Goal: Task Accomplishment & Management: Manage account settings

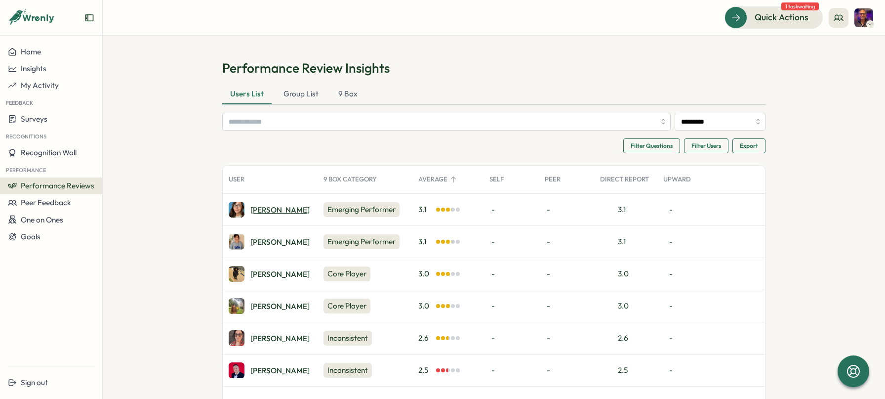
click at [266, 210] on div "[PERSON_NAME]" at bounding box center [279, 209] width 59 height 7
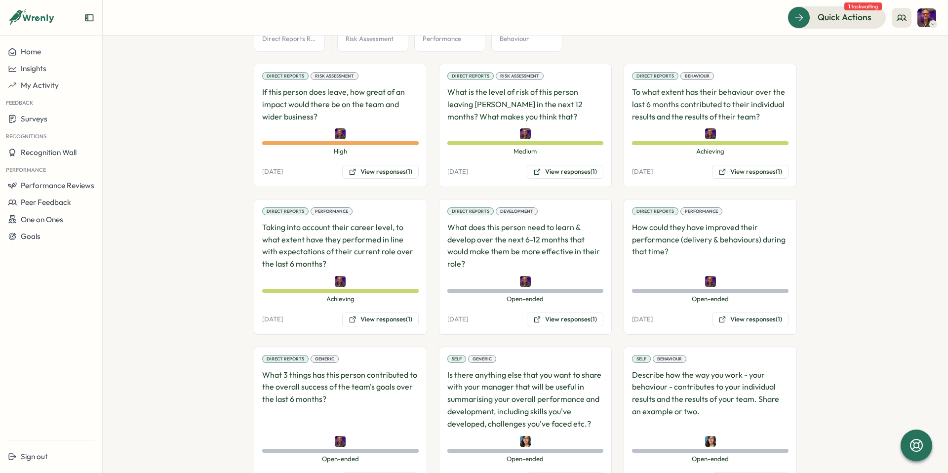
scroll to position [670, 0]
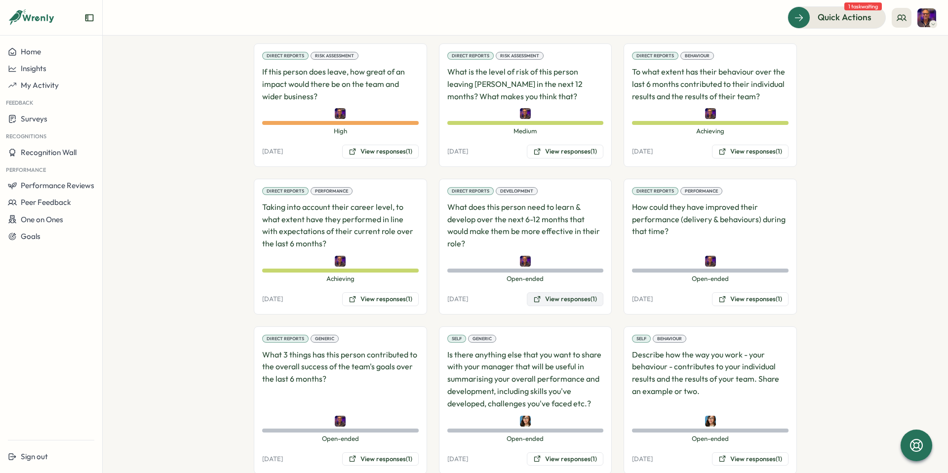
click at [563, 292] on button "View responses (1)" at bounding box center [565, 299] width 77 height 14
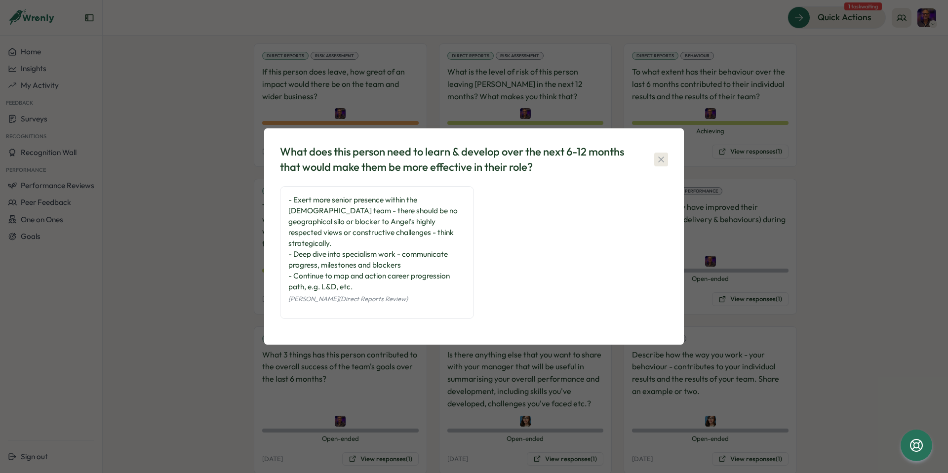
click at [665, 164] on icon "button" at bounding box center [661, 160] width 10 height 10
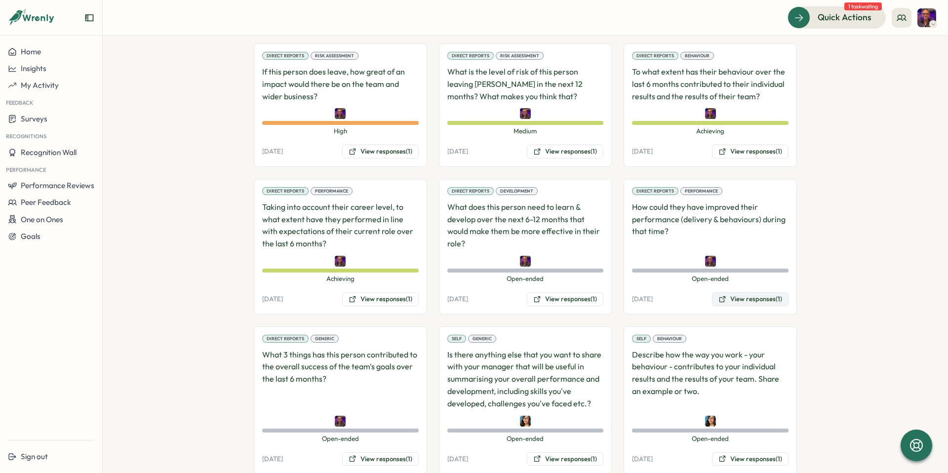
click at [739, 292] on button "View responses (1)" at bounding box center [750, 299] width 77 height 14
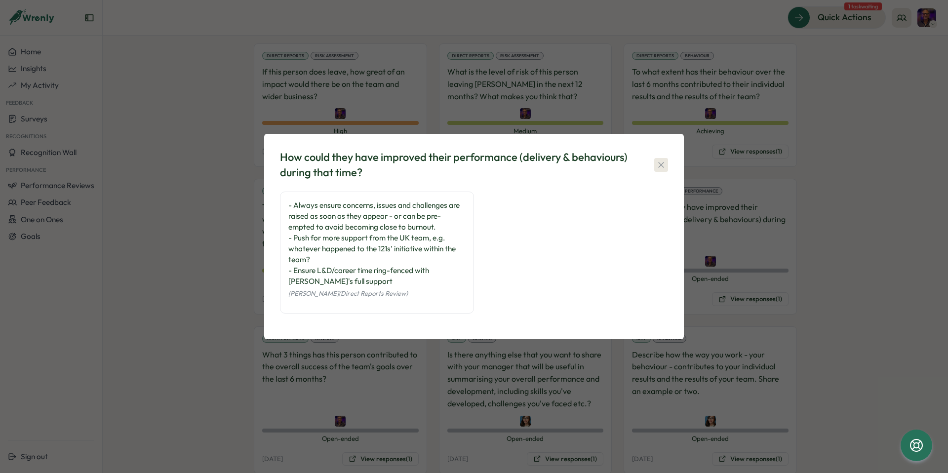
click at [665, 168] on icon "button" at bounding box center [661, 165] width 10 height 10
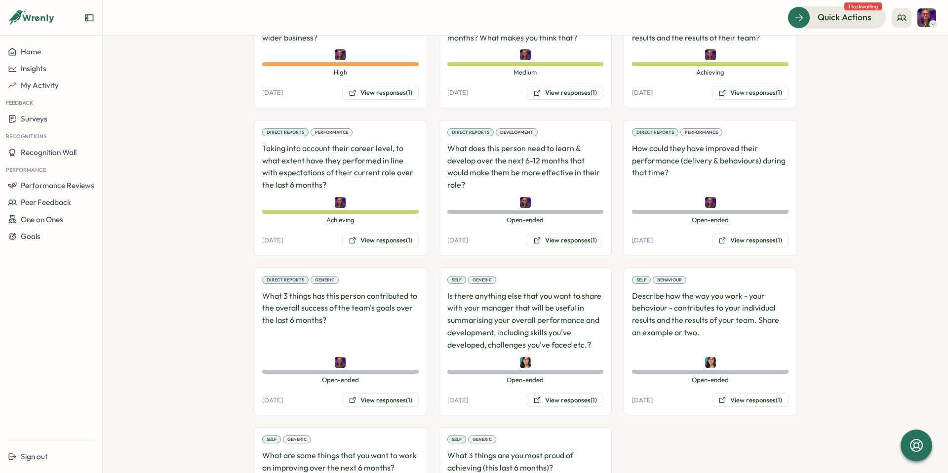
scroll to position [807, 0]
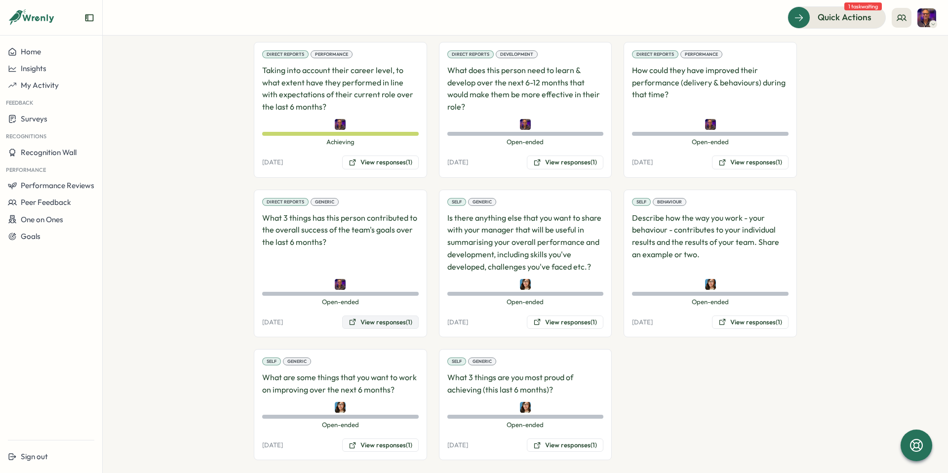
click at [389, 316] on button "View responses (1)" at bounding box center [380, 323] width 77 height 14
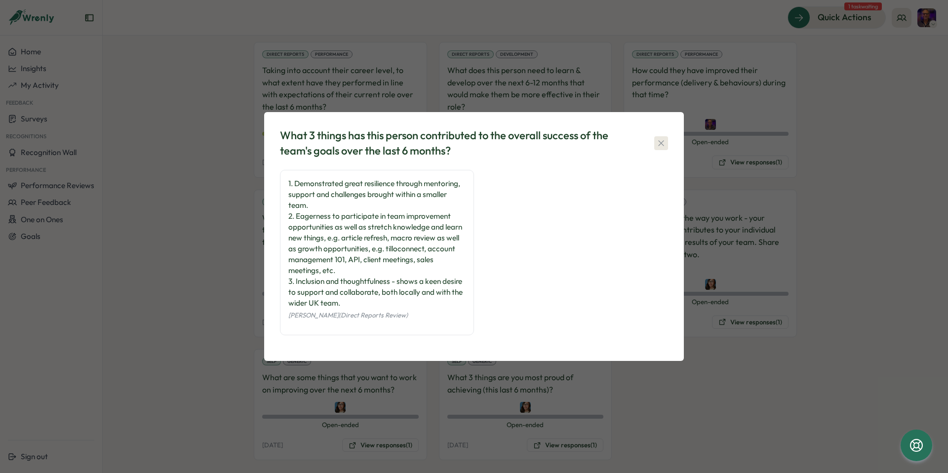
click at [662, 147] on icon "button" at bounding box center [661, 143] width 10 height 10
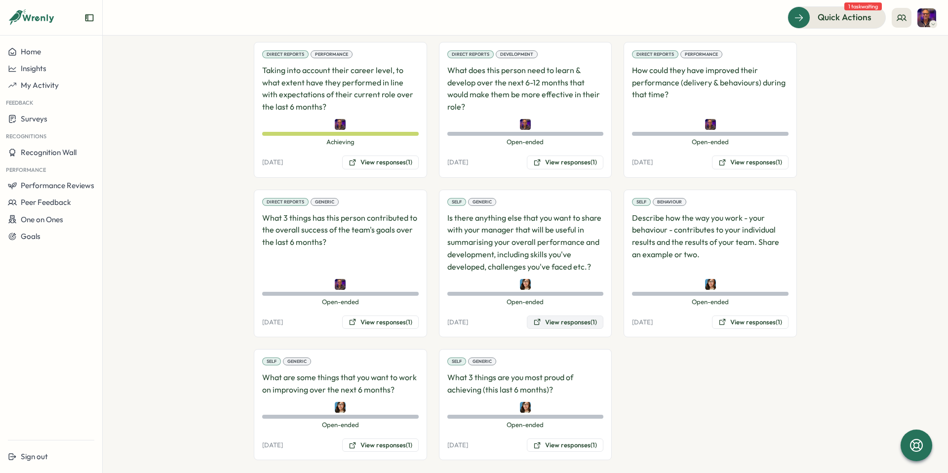
click at [570, 316] on button "View responses (1)" at bounding box center [565, 323] width 77 height 14
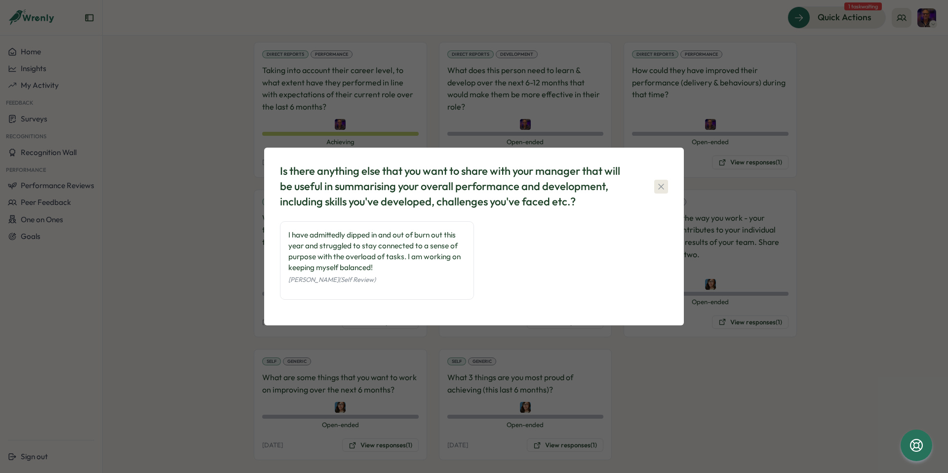
click at [659, 183] on icon "button" at bounding box center [661, 187] width 10 height 10
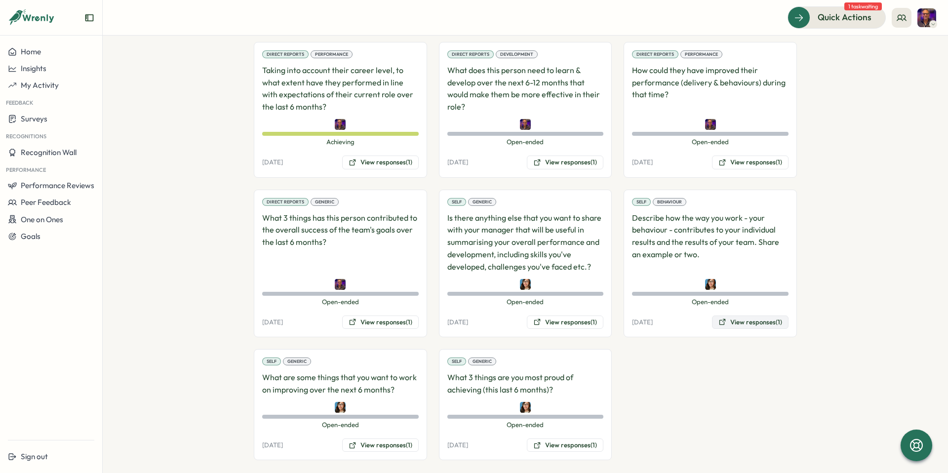
click at [744, 316] on button "View responses (1)" at bounding box center [750, 323] width 77 height 14
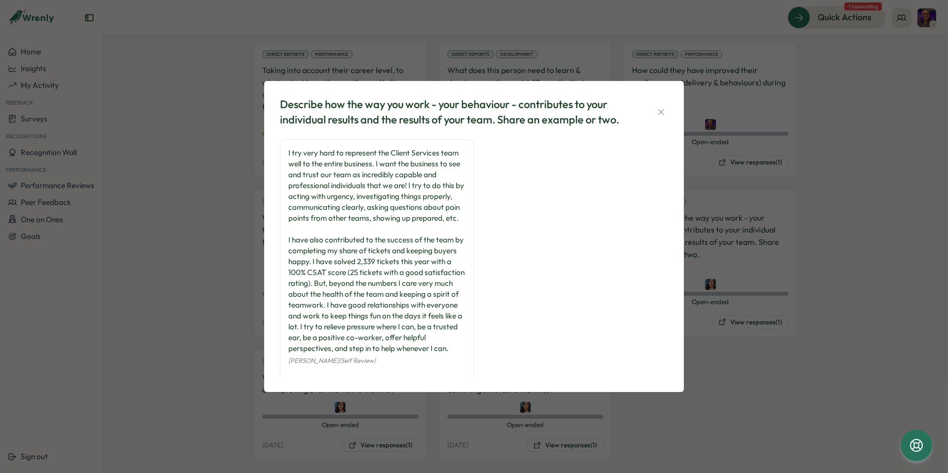
scroll to position [25, 0]
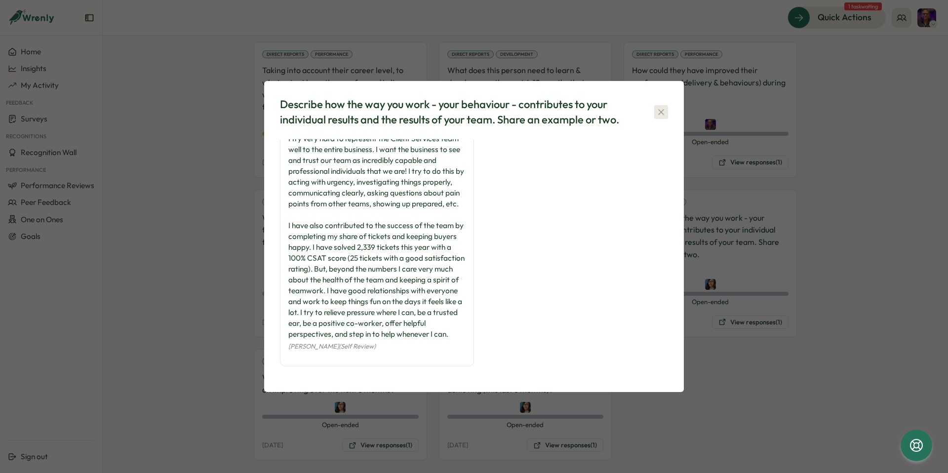
click at [662, 110] on icon "button" at bounding box center [661, 112] width 10 height 10
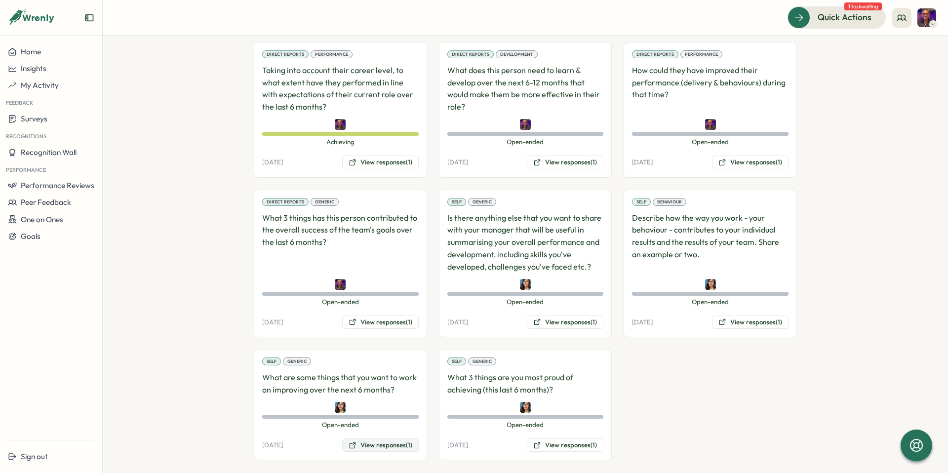
click at [376, 398] on button "View responses (1)" at bounding box center [380, 446] width 77 height 14
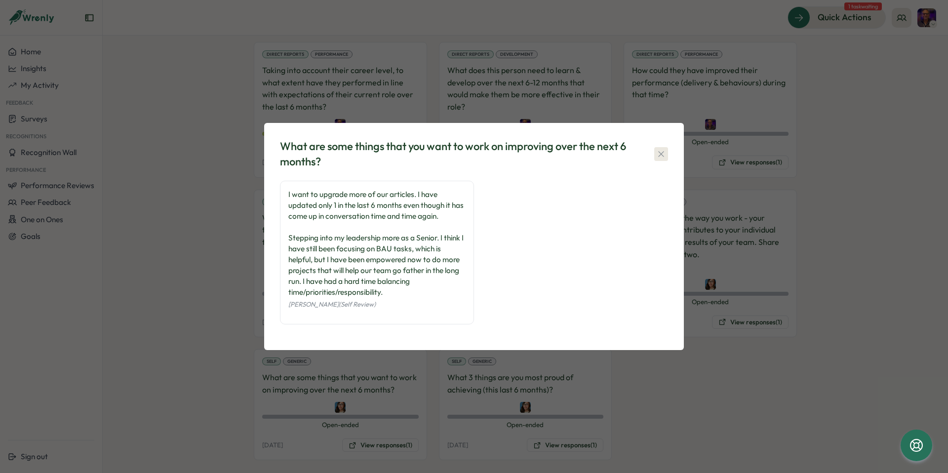
click at [660, 156] on icon "button" at bounding box center [661, 154] width 10 height 10
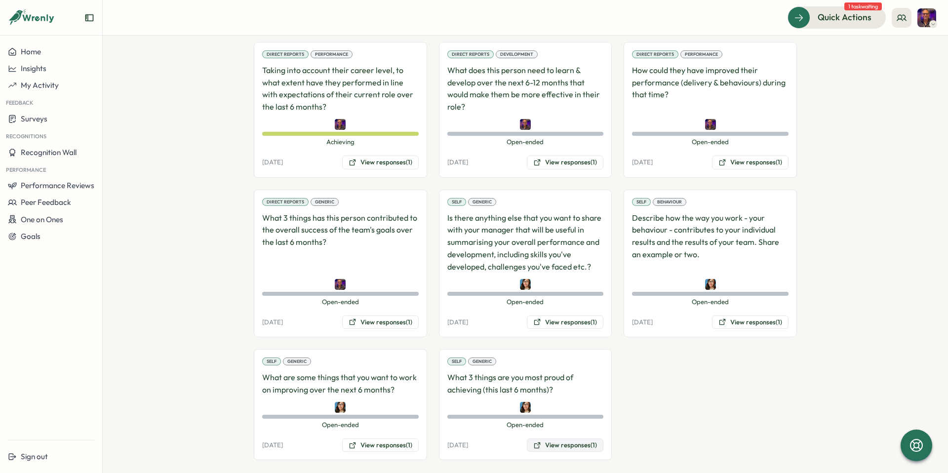
click at [555, 398] on button "View responses (1)" at bounding box center [565, 446] width 77 height 14
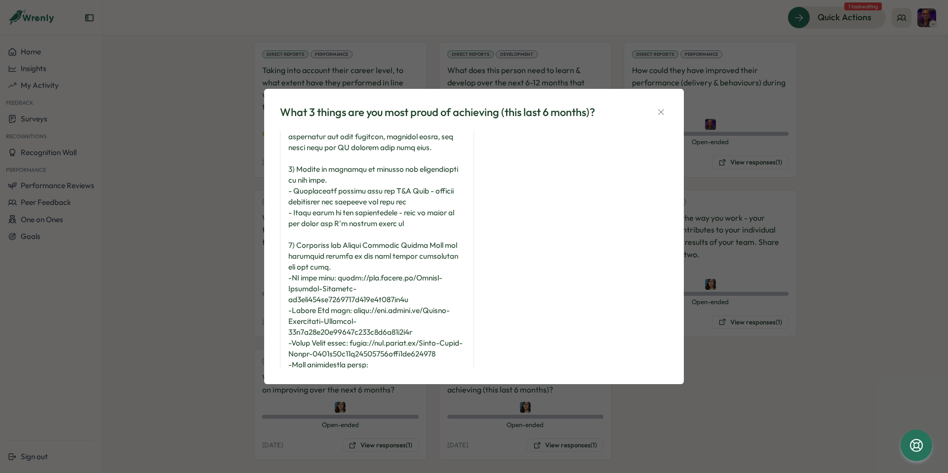
scroll to position [177, 0]
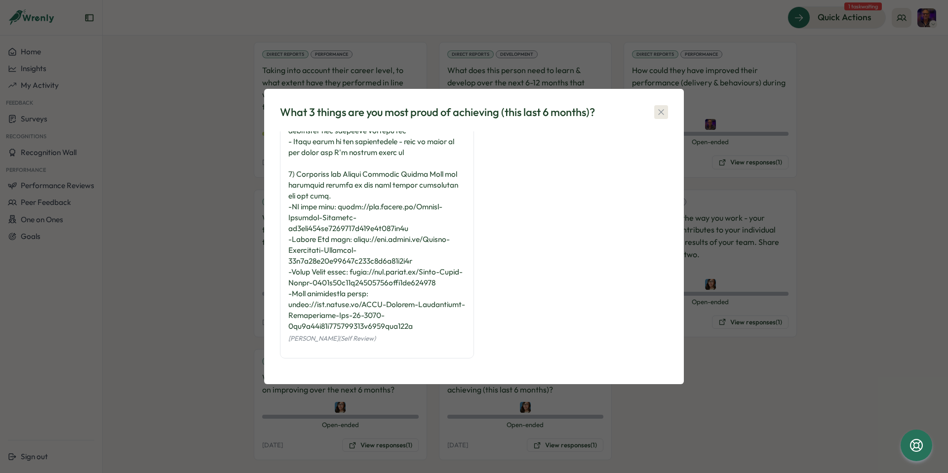
click at [660, 110] on icon "button" at bounding box center [661, 112] width 10 height 10
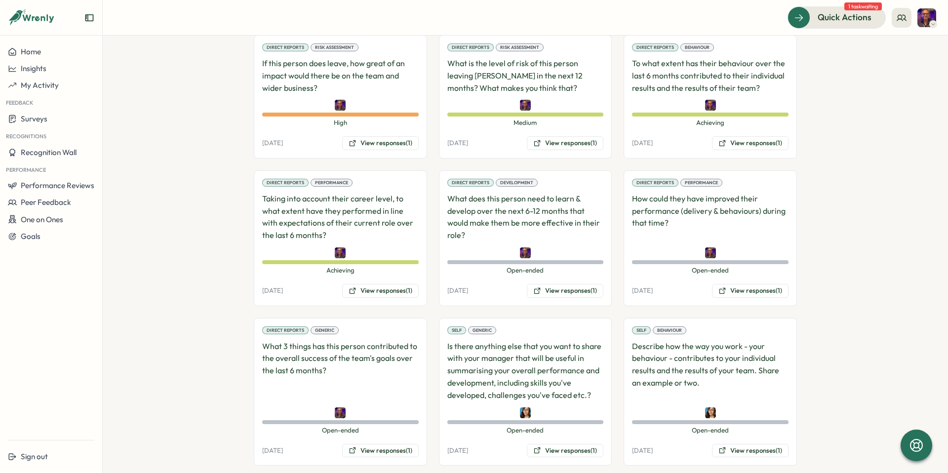
scroll to position [583, 0]
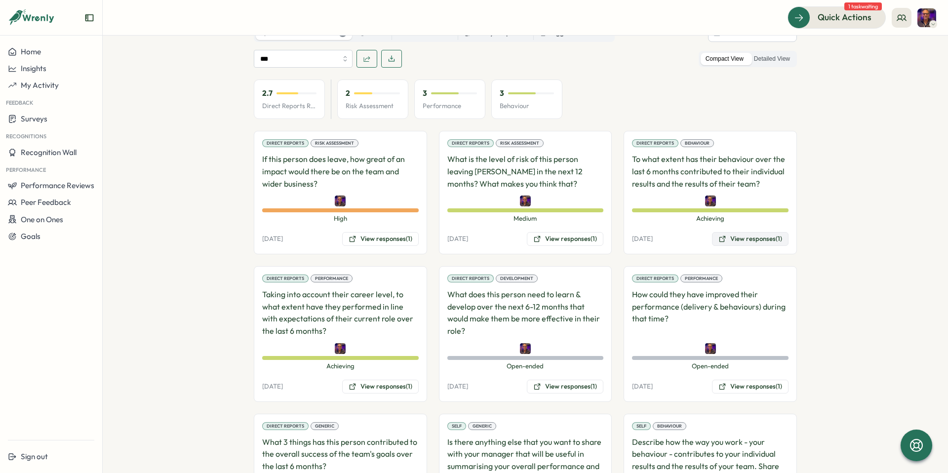
click at [749, 232] on button "View responses (1)" at bounding box center [750, 239] width 77 height 14
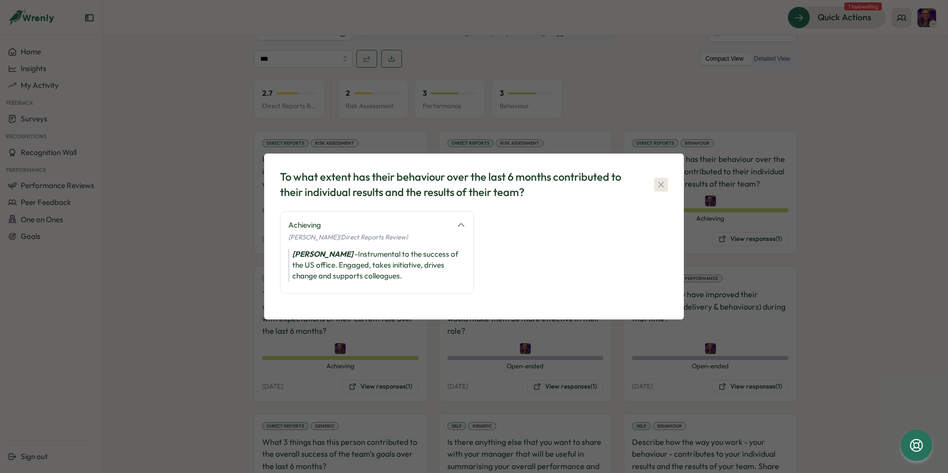
click at [658, 188] on icon "button" at bounding box center [661, 185] width 10 height 10
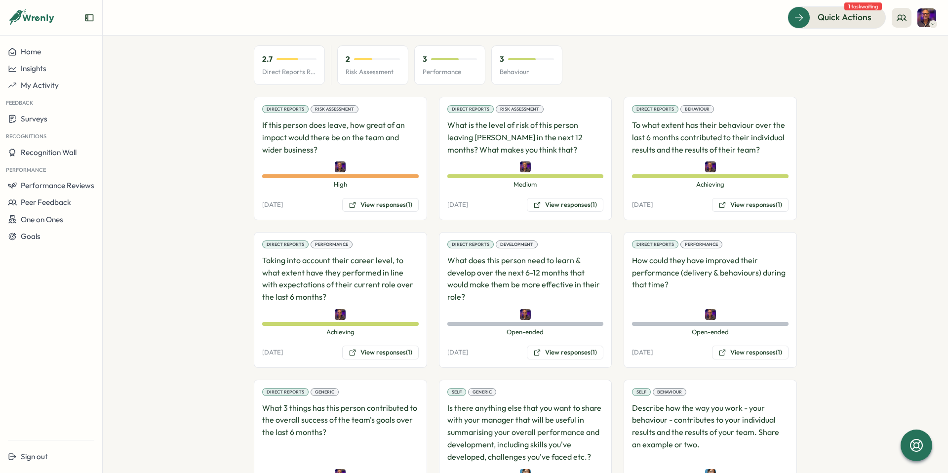
scroll to position [618, 0]
click at [386, 344] on button "View responses (1)" at bounding box center [380, 351] width 77 height 14
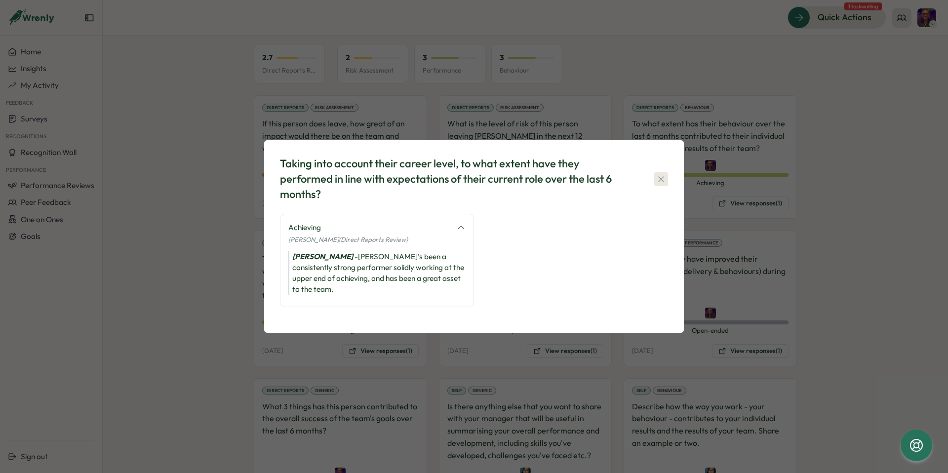
click at [659, 178] on icon "button" at bounding box center [661, 179] width 10 height 10
